Goal: Information Seeking & Learning: Learn about a topic

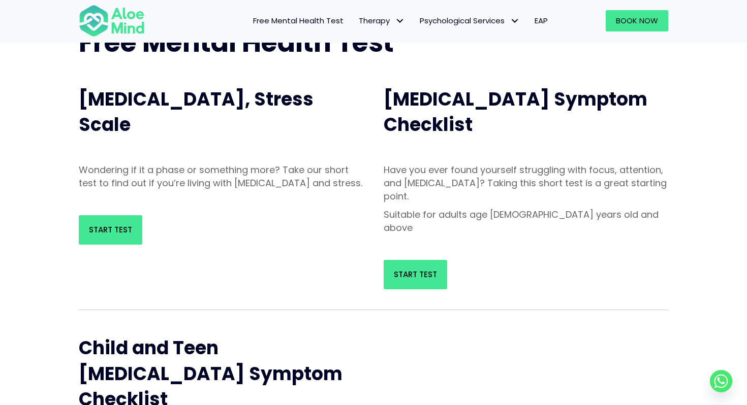
scroll to position [84, 0]
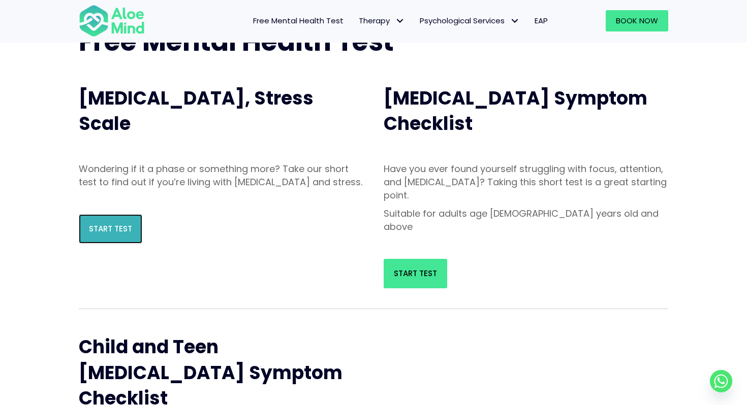
click at [105, 234] on span "Start Test" at bounding box center [110, 228] width 43 height 11
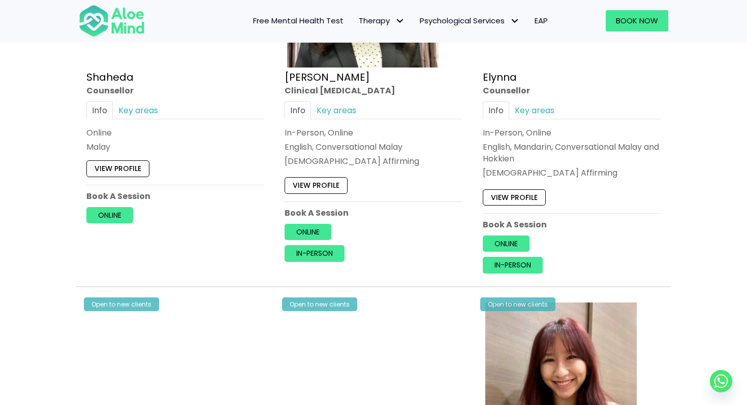
scroll to position [1035, 0]
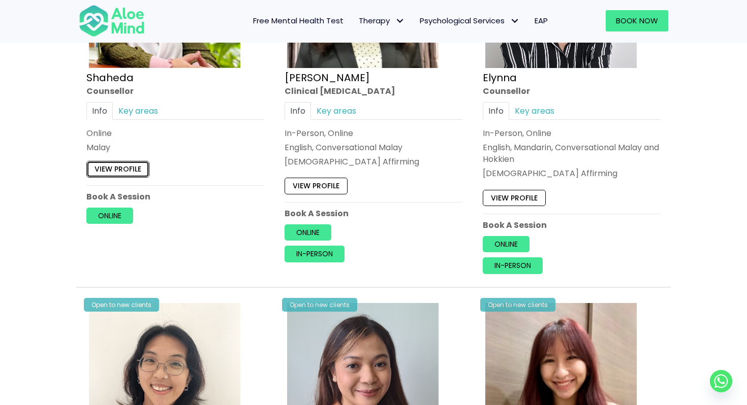
click at [129, 170] on link "View profile" at bounding box center [117, 170] width 63 height 16
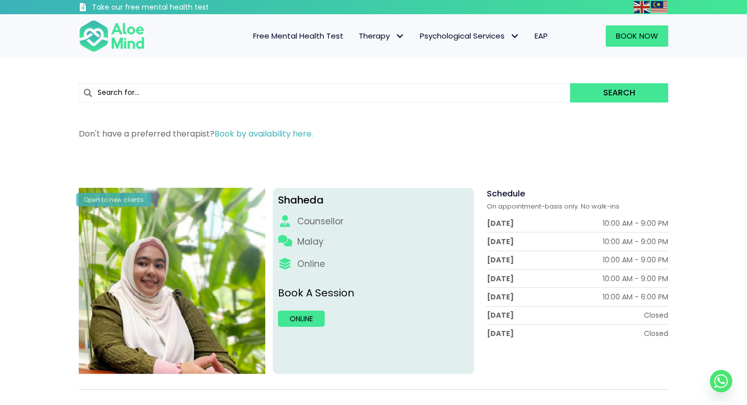
click at [318, 35] on span "Free Mental Health Test" at bounding box center [298, 35] width 90 height 11
